Goal: Understand process/instructions

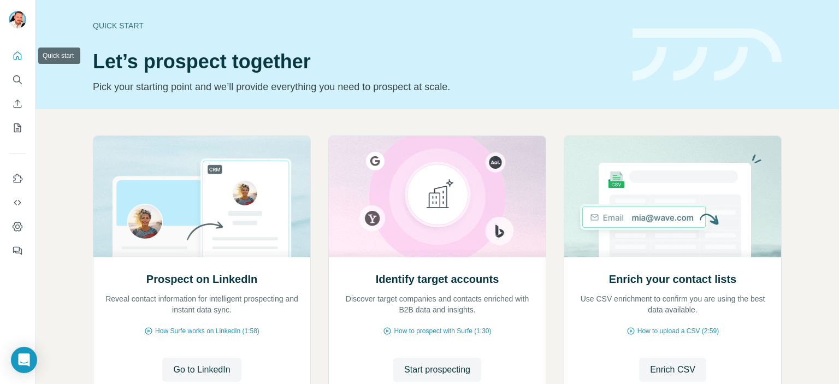
click at [20, 57] on icon "Quick start" at bounding box center [17, 55] width 11 height 11
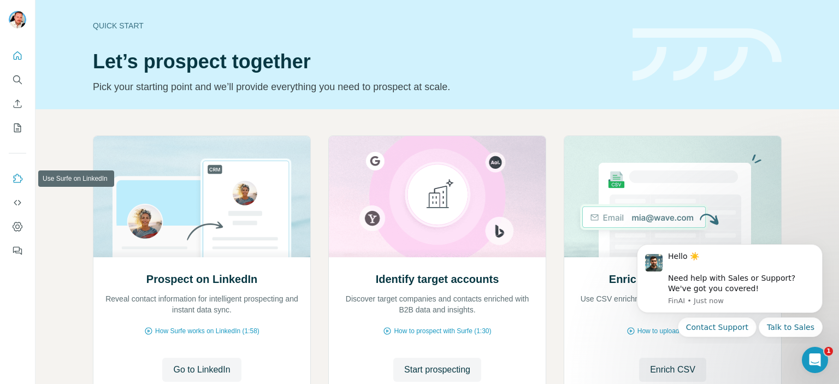
click at [21, 173] on icon "Use Surfe on LinkedIn" at bounding box center [17, 178] width 11 height 11
